Goal: Task Accomplishment & Management: Complete application form

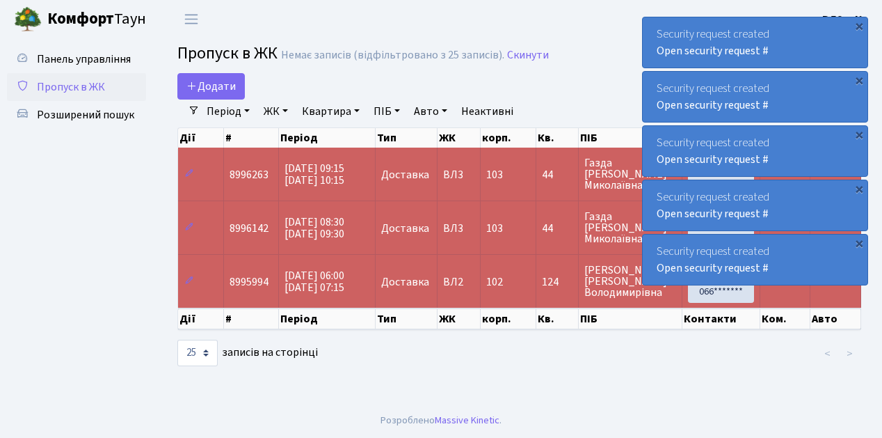
select select "25"
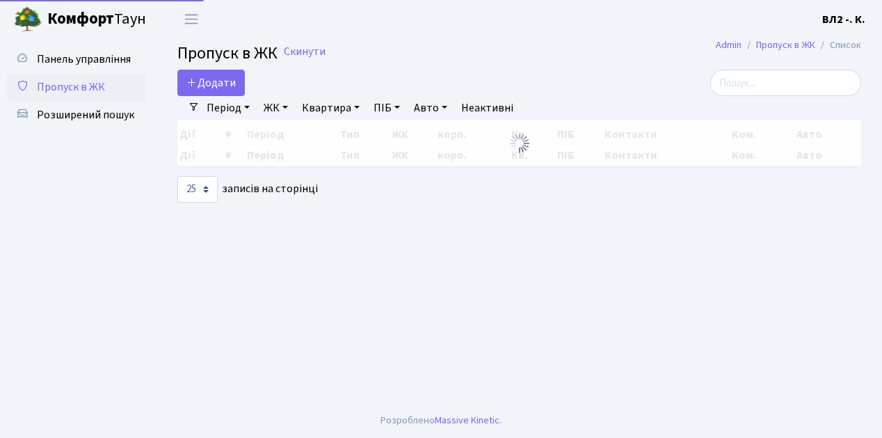
select select "25"
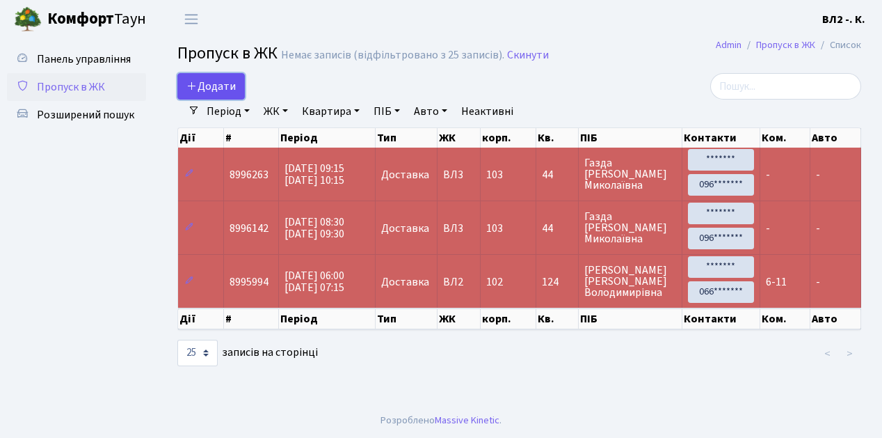
click at [237, 95] on link "Додати" at bounding box center [211, 86] width 68 height 26
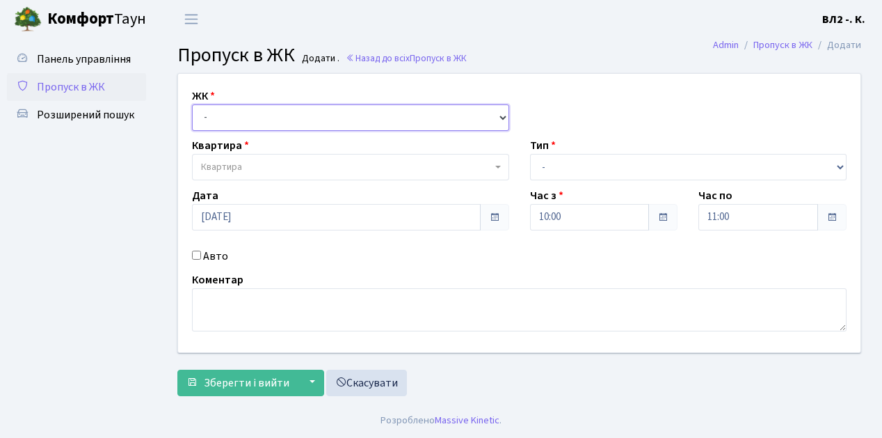
click at [502, 114] on select "- ВЛ1, Ужгородський пров., 4/1 ВЛ2, Голосіївський просп., 76 ВЛ3, пр.Голосіївсь…" at bounding box center [350, 117] width 317 height 26
select select "317"
click at [192, 104] on select "- ВЛ1, Ужгородський пров., 4/1 ВЛ2, Голосіївський просп., 76 ВЛ3, пр.Голосіївсь…" at bounding box center [350, 117] width 317 height 26
select select
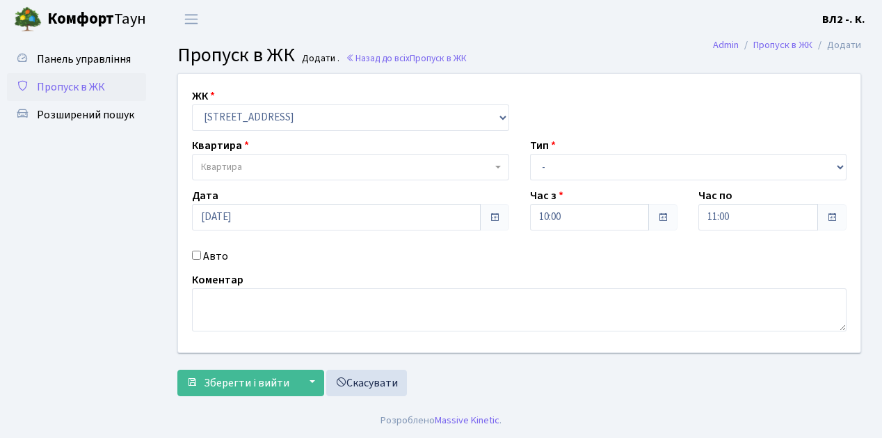
click at [495, 164] on span "Квартира" at bounding box center [350, 167] width 317 height 26
type input "31"
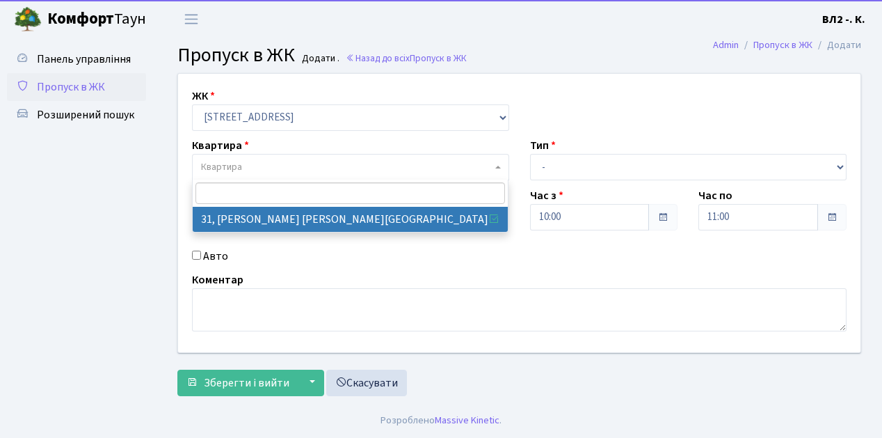
select select "38032"
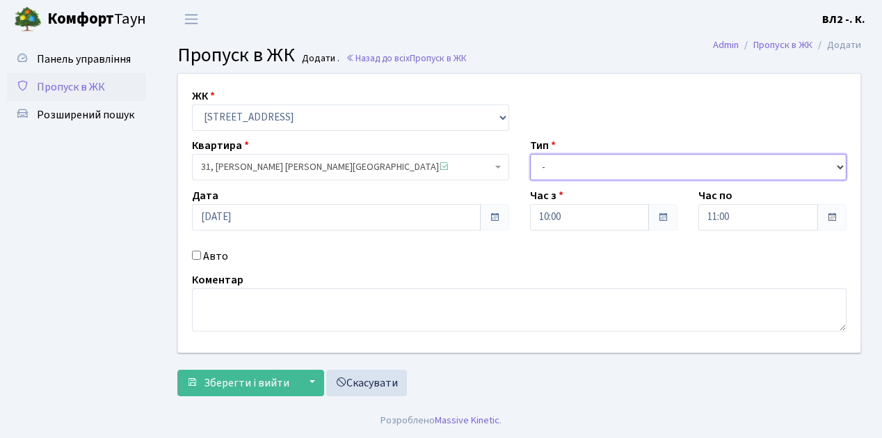
click at [838, 165] on select "- Доставка Таксі Гості Сервіс" at bounding box center [688, 167] width 317 height 26
select select "1"
click at [530, 154] on select "- Доставка Таксі Гості Сервіс" at bounding box center [688, 167] width 317 height 26
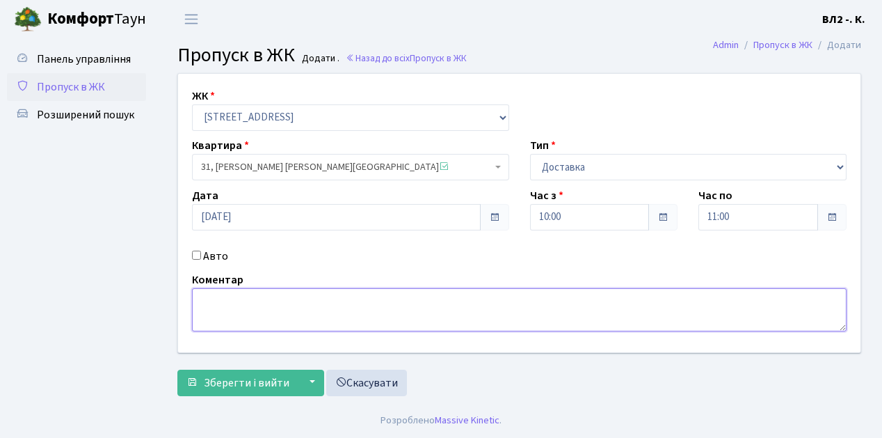
click at [205, 297] on textarea at bounding box center [519, 309] width 655 height 43
type textarea "п"
type textarea "g"
type textarea "Glovo 09-59"
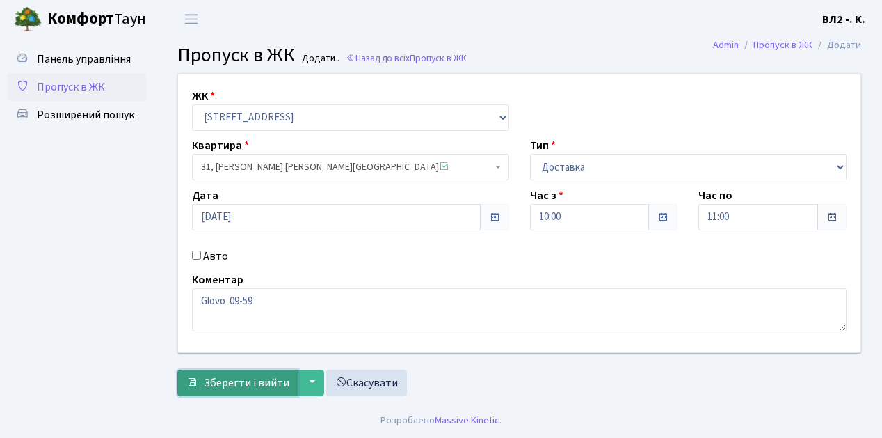
click at [214, 386] on span "Зберегти і вийти" at bounding box center [247, 382] width 86 height 15
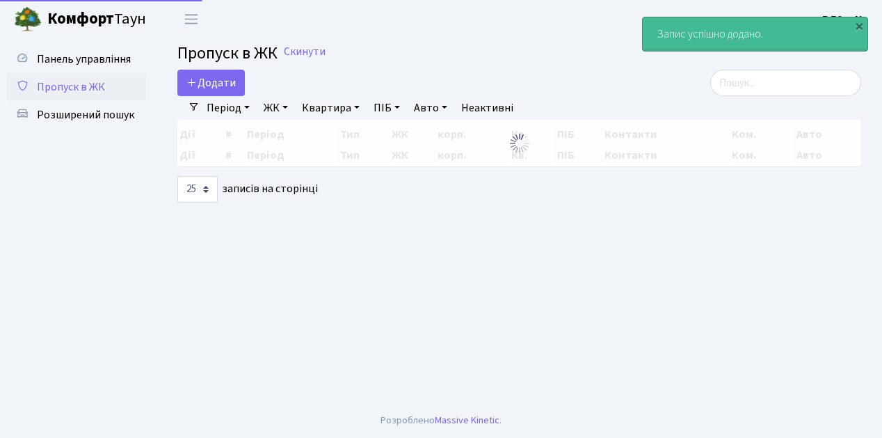
select select "25"
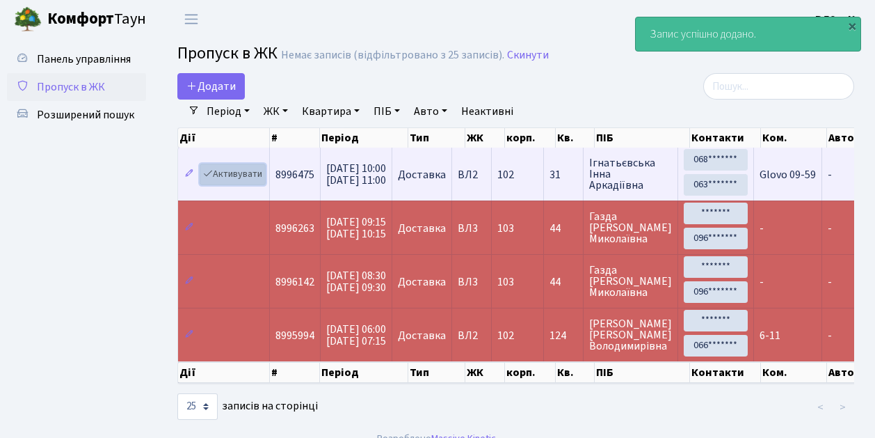
click at [262, 184] on link "Активувати" at bounding box center [233, 175] width 66 height 22
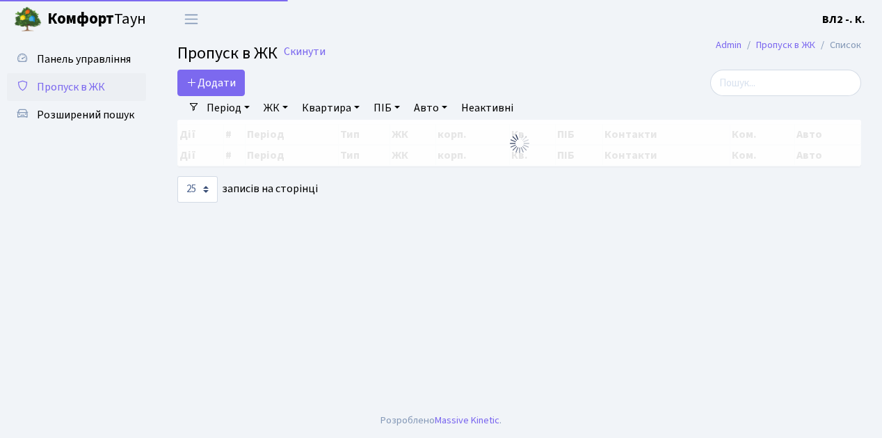
select select "25"
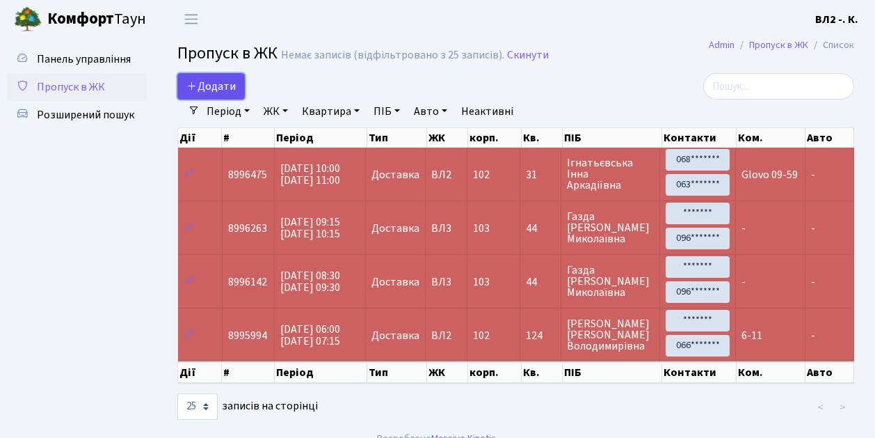
click at [240, 95] on link "Додати" at bounding box center [211, 86] width 68 height 26
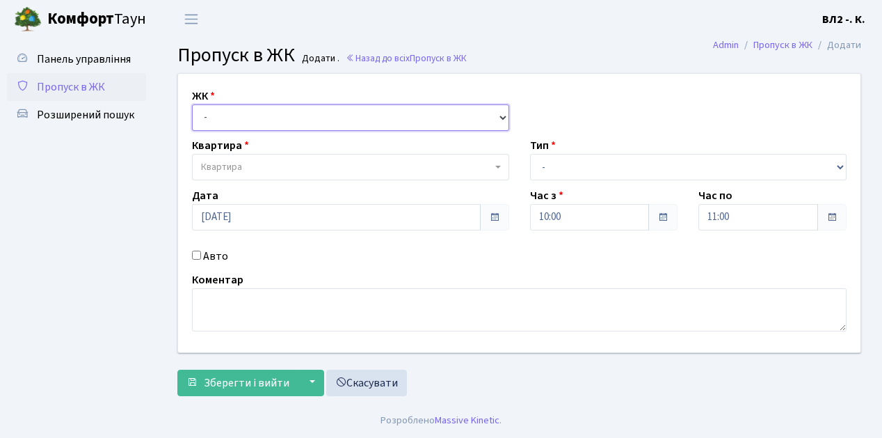
click at [500, 116] on select "- [STREET_ADDRESS][PERSON_NAME]" at bounding box center [350, 117] width 317 height 26
select select "317"
click at [192, 104] on select "- [STREET_ADDRESS][PERSON_NAME]" at bounding box center [350, 117] width 317 height 26
select select
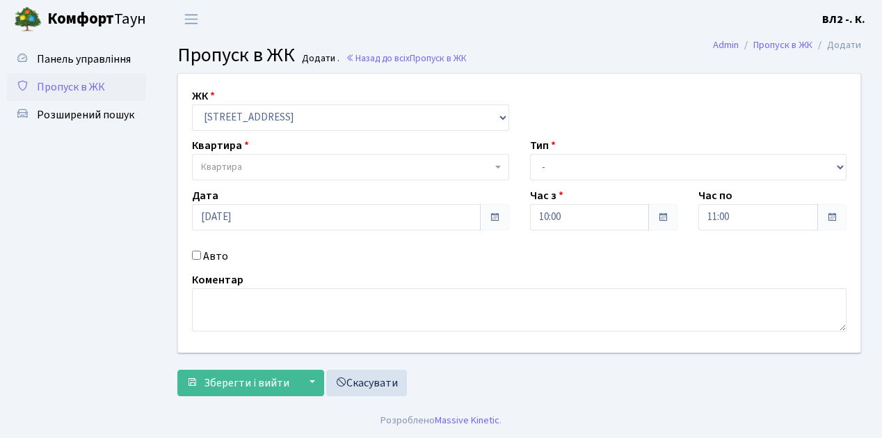
click at [498, 166] on b at bounding box center [499, 167] width 6 height 3
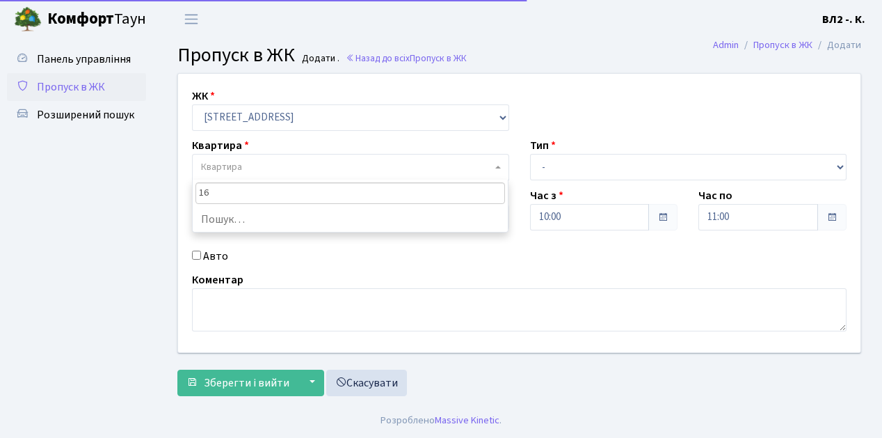
type input "163"
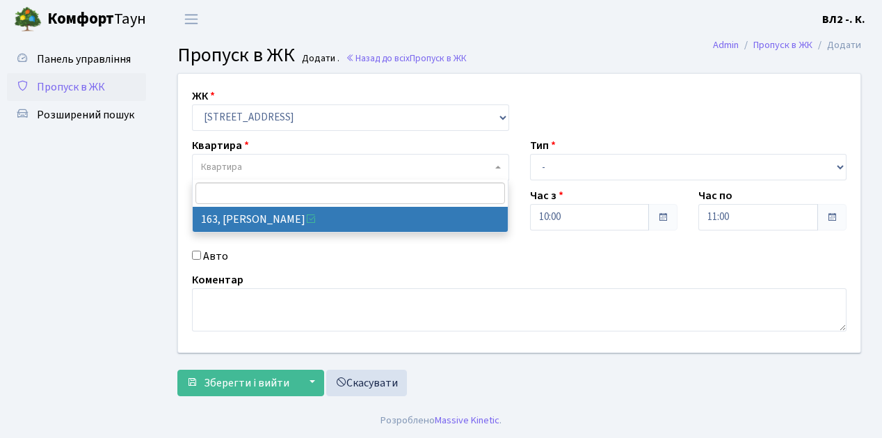
select select "38425"
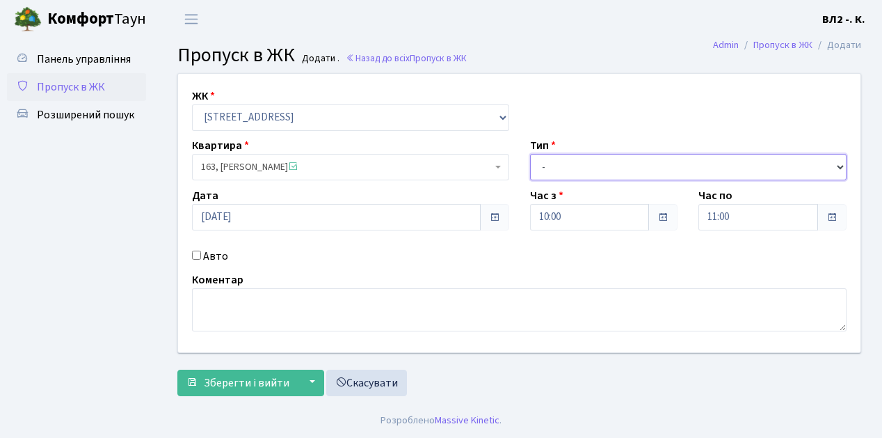
drag, startPoint x: 839, startPoint y: 164, endPoint x: 816, endPoint y: 168, distance: 23.5
click at [839, 164] on select "- Доставка Таксі Гості Сервіс" at bounding box center [688, 167] width 317 height 26
select select "1"
click at [530, 154] on select "- Доставка Таксі Гості Сервіс" at bounding box center [688, 167] width 317 height 26
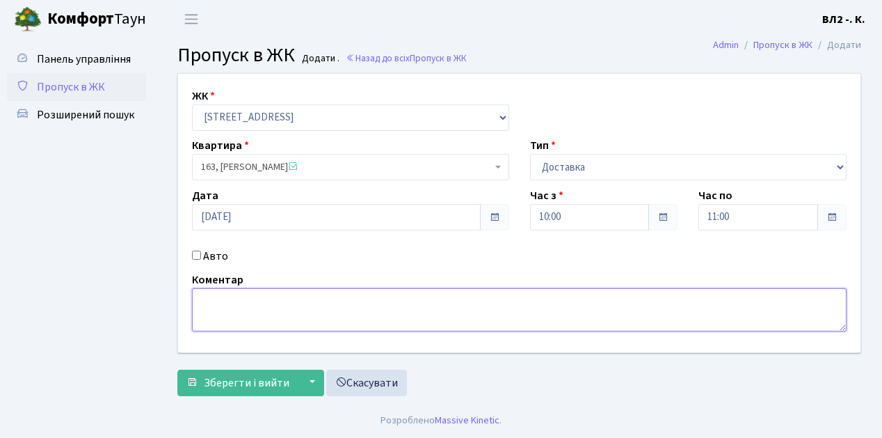
click at [202, 290] on textarea at bounding box center [519, 309] width 655 height 43
type textarea "Glovo 10-03"
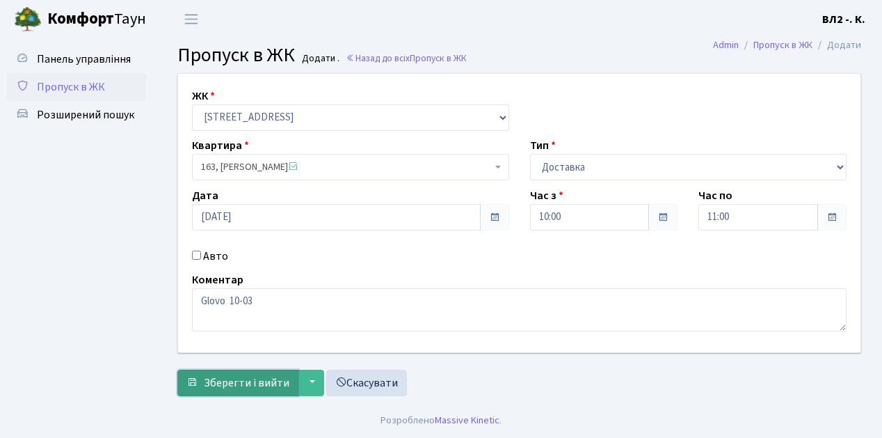
click at [225, 381] on span "Зберегти і вийти" at bounding box center [247, 382] width 86 height 15
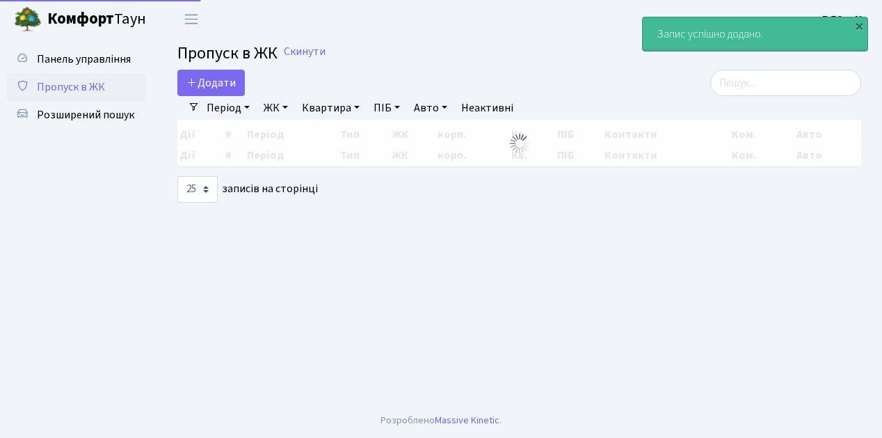
select select "25"
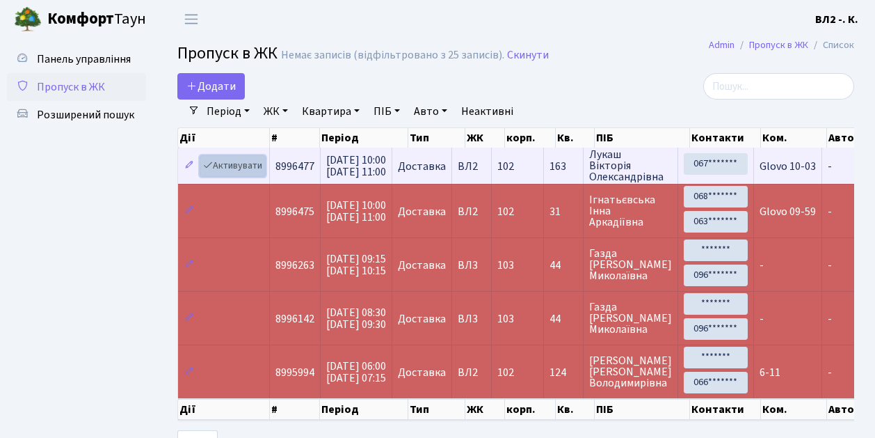
click at [258, 171] on link "Активувати" at bounding box center [233, 166] width 66 height 22
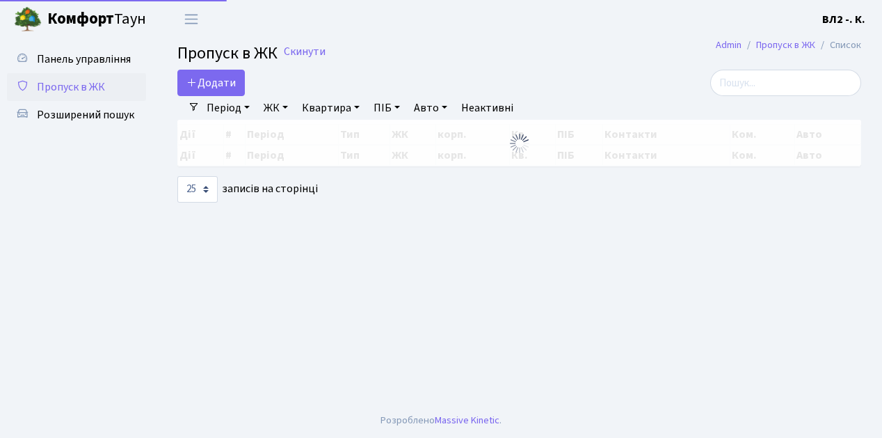
select select "25"
